Goal: Task Accomplishment & Management: Complete application form

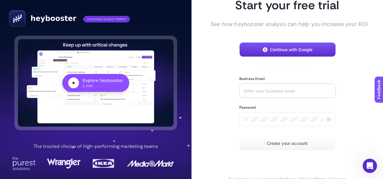
click at [280, 94] on div at bounding box center [287, 90] width 96 height 14
type input "abbategomlek@gmail.com"
click at [328, 119] on icon at bounding box center [328, 119] width 1 height 1
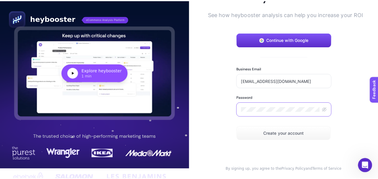
scroll to position [15, 0]
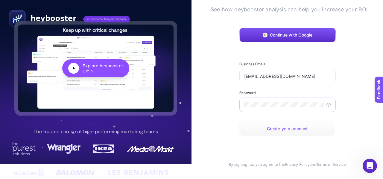
click at [298, 129] on span "Create your account" at bounding box center [287, 128] width 41 height 5
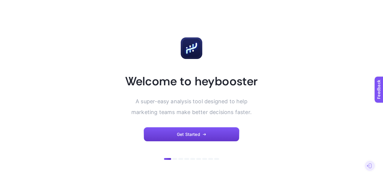
click at [201, 133] on button "Get Started" at bounding box center [191, 134] width 96 height 14
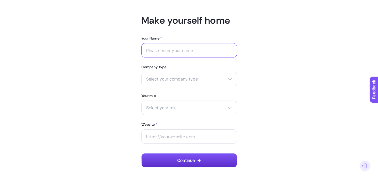
click at [185, 48] on input "Your Name *" at bounding box center [189, 50] width 86 height 5
type input "Enes Okumuş"
click at [198, 78] on span "Select your company type" at bounding box center [185, 79] width 79 height 5
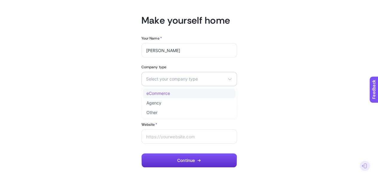
click at [168, 92] on span "eCommerce" at bounding box center [158, 93] width 24 height 5
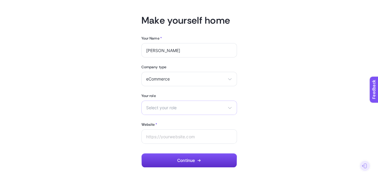
click at [173, 108] on span "Select your role" at bounding box center [185, 107] width 79 height 5
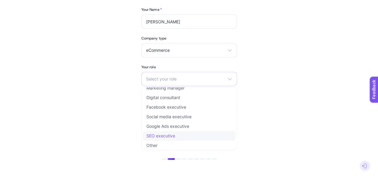
scroll to position [7, 0]
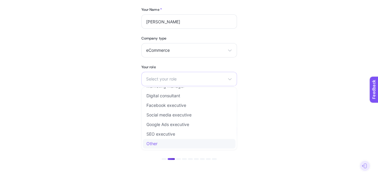
click at [174, 141] on li "Other" at bounding box center [189, 144] width 93 height 10
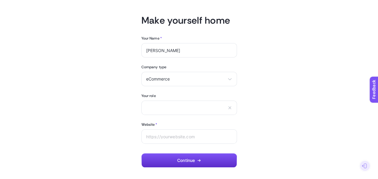
scroll to position [29, 0]
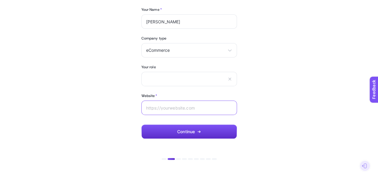
click at [182, 108] on input "Website *" at bounding box center [189, 107] width 86 height 5
type input "[DOMAIN_NAME][PERSON_NAME]"
click at [181, 75] on div "Marketing manager Digital consultant Facebook executive Social media executive …" at bounding box center [189, 79] width 96 height 14
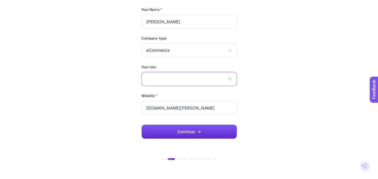
click at [176, 78] on input "text" at bounding box center [185, 79] width 79 height 5
click at [284, 86] on article "Make yourself home Your Name * Enes Okumuş Company type eCommerce eCommerce Age…" at bounding box center [189, 74] width 364 height 193
click at [195, 130] on button "Continue" at bounding box center [189, 131] width 96 height 14
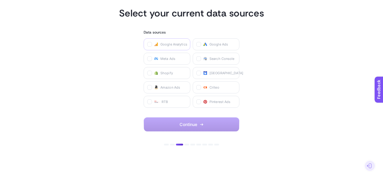
click at [175, 43] on span "Google Analytics" at bounding box center [173, 44] width 27 height 5
click at [0, 0] on Analytics "checkbox" at bounding box center [0, 0] width 0 height 0
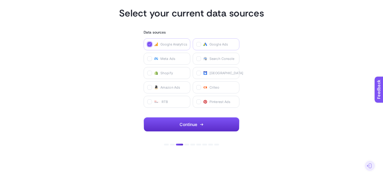
click at [213, 43] on span "Google Ads" at bounding box center [218, 44] width 19 height 5
click at [0, 0] on Ads "checkbox" at bounding box center [0, 0] width 0 height 0
click at [171, 59] on span "Meta Ads" at bounding box center [167, 58] width 15 height 5
click at [0, 0] on Ads "checkbox" at bounding box center [0, 0] width 0 height 0
click at [202, 124] on icon "button" at bounding box center [201, 124] width 2 height 0
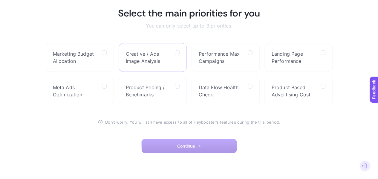
click at [169, 58] on span "Creative / Ads Image Analysis" at bounding box center [148, 57] width 44 height 14
click at [0, 0] on Analysis "checkbox" at bounding box center [0, 0] width 0 height 0
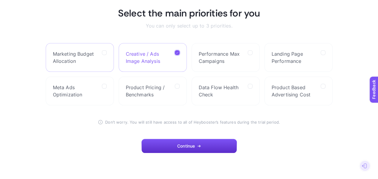
click at [94, 59] on span "Marketing Budget Allocation" at bounding box center [75, 57] width 44 height 14
click at [0, 0] on Allocation "checkbox" at bounding box center [0, 0] width 0 height 0
click at [241, 60] on span "Performance Max Campaigns" at bounding box center [221, 57] width 44 height 14
click at [0, 0] on Campaigns "checkbox" at bounding box center [0, 0] width 0 height 0
click at [243, 92] on span "Data Flow Health Check" at bounding box center [221, 91] width 44 height 14
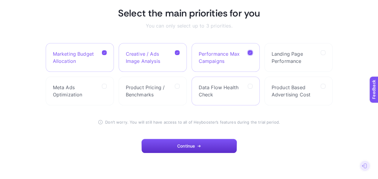
click at [0, 0] on Check "checkbox" at bounding box center [0, 0] width 0 height 0
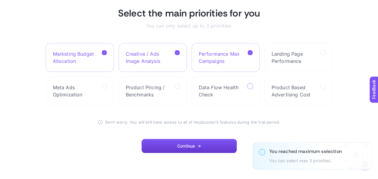
click at [202, 143] on button "Continue" at bounding box center [189, 146] width 96 height 14
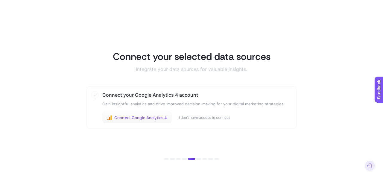
click at [149, 119] on span "Connect Google Analytics 4" at bounding box center [140, 117] width 53 height 5
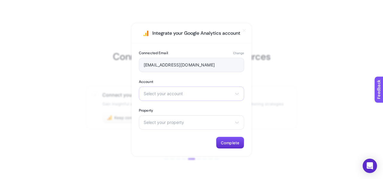
click at [181, 96] on div "Select your account [PERSON_NAME]" at bounding box center [191, 93] width 105 height 14
click at [160, 119] on li "[PERSON_NAME]" at bounding box center [191, 120] width 102 height 10
click at [192, 122] on span "Select your property" at bounding box center [187, 122] width 88 height 5
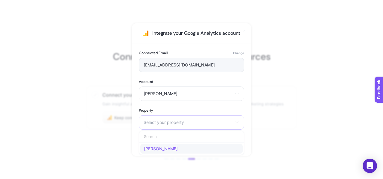
click at [156, 148] on span "Abbate" at bounding box center [161, 148] width 34 height 5
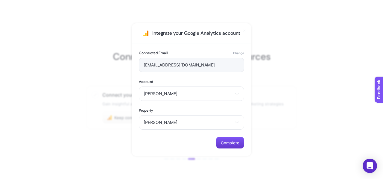
click at [233, 143] on span "Complete" at bounding box center [230, 142] width 19 height 5
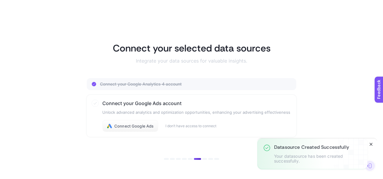
click at [371, 144] on icon "Close" at bounding box center [370, 144] width 5 height 5
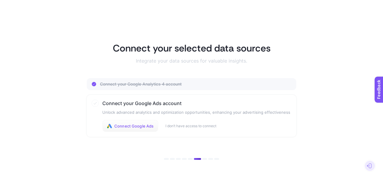
click at [131, 124] on span "Connect Google Ads" at bounding box center [133, 125] width 39 height 5
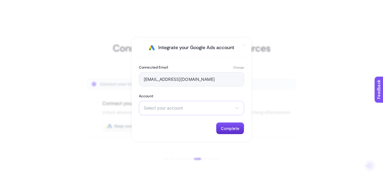
click at [200, 102] on div "Select your account [PERSON_NAME]" at bounding box center [191, 108] width 105 height 14
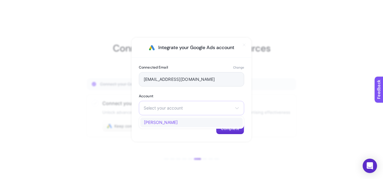
click at [157, 120] on span "[PERSON_NAME]" at bounding box center [161, 122] width 34 height 5
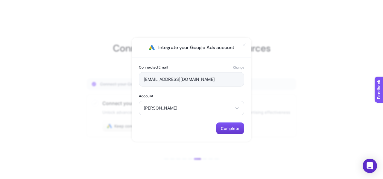
click at [229, 125] on button "Complete" at bounding box center [230, 128] width 28 height 12
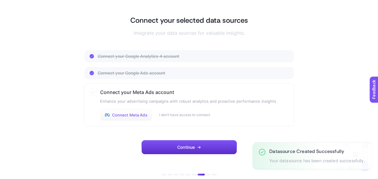
click at [135, 114] on span "Connect Meta Ads" at bounding box center [129, 114] width 35 height 5
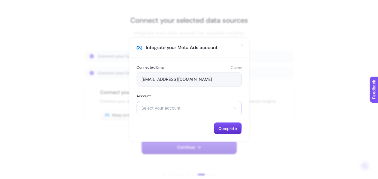
click at [188, 105] on span "Select your account" at bounding box center [185, 107] width 88 height 5
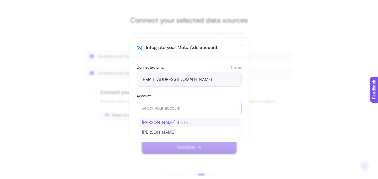
click at [166, 123] on span "[PERSON_NAME] Shirts" at bounding box center [165, 122] width 46 height 5
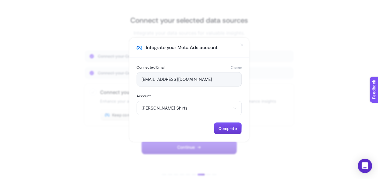
click at [233, 126] on span "Complete" at bounding box center [227, 128] width 19 height 5
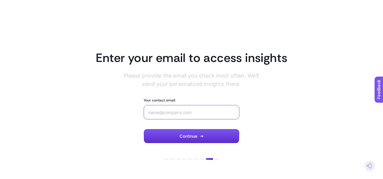
click at [183, 114] on input "Your contact email" at bounding box center [191, 112] width 86 height 5
type input "a"
type input "[EMAIL_ADDRESS][DOMAIN_NAME]"
click at [199, 134] on button "Continue" at bounding box center [191, 136] width 96 height 14
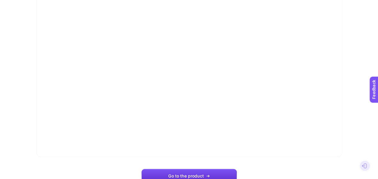
scroll to position [97, 0]
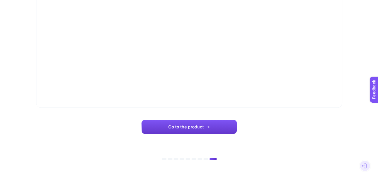
click at [196, 126] on span "Go to the product" at bounding box center [185, 126] width 35 height 5
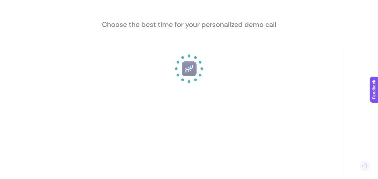
scroll to position [0, 0]
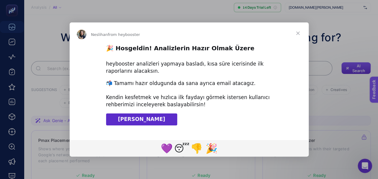
click at [154, 118] on link "[PERSON_NAME]" at bounding box center [141, 119] width 71 height 12
